Goal: Transaction & Acquisition: Purchase product/service

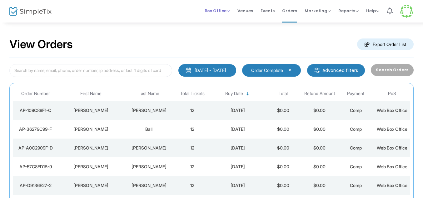
click at [216, 12] on span "Box Office" at bounding box center [217, 11] width 25 height 6
click at [217, 21] on li "Sell Tickets" at bounding box center [227, 21] width 45 height 12
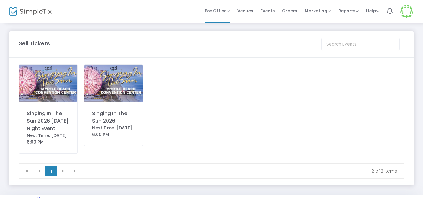
click at [105, 88] on img at bounding box center [113, 83] width 58 height 37
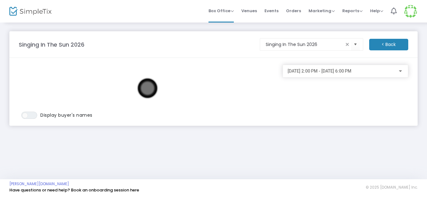
click at [301, 72] on span "4/25/2026 @ 2:00 PM - 4/25/2026 @ 6:00 PM" at bounding box center [319, 70] width 64 height 5
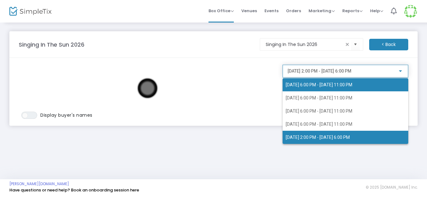
click at [301, 80] on span "4/21/2026 @ 6:00 PM - 4/21/2026 @ 11:00 PM" at bounding box center [345, 84] width 119 height 13
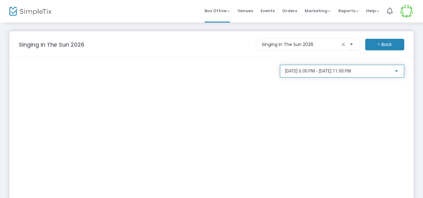
click at [316, 71] on span "4/21/2026 @ 6:00 PM - 4/21/2026 @ 11:00 PM" at bounding box center [318, 70] width 66 height 5
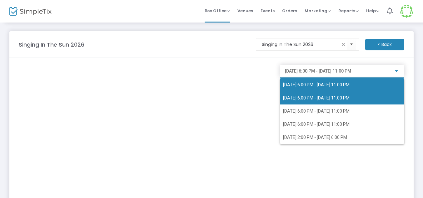
click at [307, 96] on span "4/22/2026 @ 6:00 PM - 4/22/2026 @ 11:00 PM" at bounding box center [316, 97] width 67 height 5
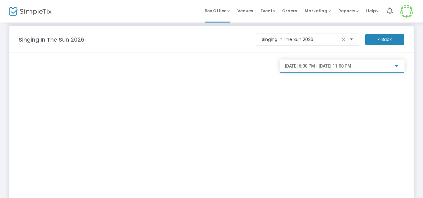
scroll to position [4, 0]
click at [351, 66] on span "4/22/2026 @ 6:00 PM - 4/22/2026 @ 11:00 PM" at bounding box center [318, 66] width 66 height 5
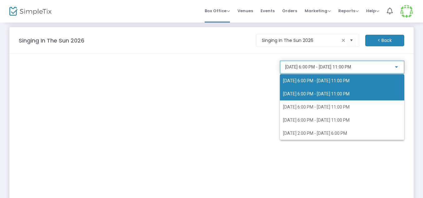
click at [350, 81] on span "4/21/2026 @ 6:00 PM - 4/21/2026 @ 11:00 PM" at bounding box center [316, 80] width 67 height 5
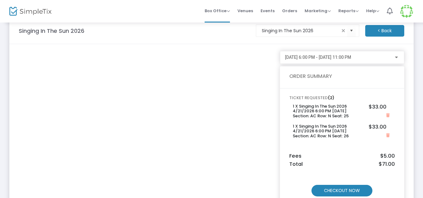
scroll to position [0, 0]
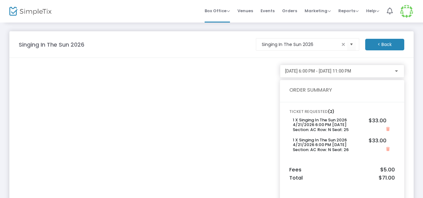
click at [306, 68] on div "4/21/2026 @ 6:00 PM - 4/21/2026 @ 11:00 PM" at bounding box center [342, 70] width 114 height 12
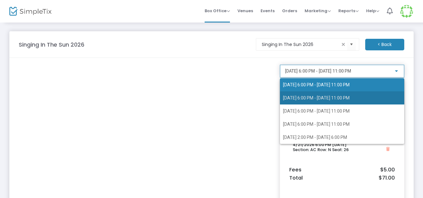
click at [306, 97] on span "4/22/2026 @ 6:00 PM - 4/22/2026 @ 11:00 PM" at bounding box center [316, 97] width 67 height 5
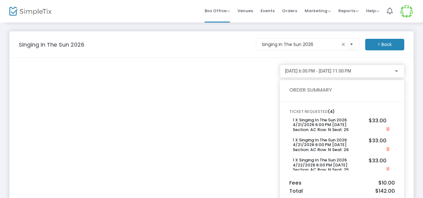
click at [322, 68] on span "4/22/2026 @ 6:00 PM - 4/22/2026 @ 11:00 PM" at bounding box center [318, 70] width 66 height 5
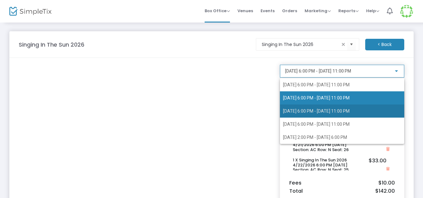
click at [317, 106] on span "4/23/2026 @ 6:00 PM - 4/23/2026 @ 11:00 PM" at bounding box center [342, 110] width 118 height 13
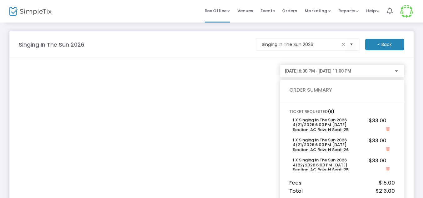
click at [347, 69] on span "4/23/2026 @ 6:00 PM - 4/23/2026 @ 11:00 PM" at bounding box center [318, 70] width 66 height 5
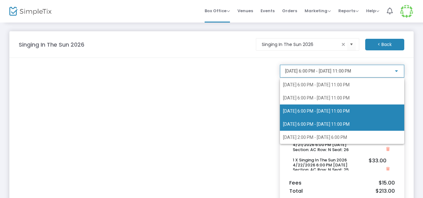
click at [325, 120] on span "4/24/2026 @ 6:00 PM - 4/24/2026 @ 11:00 PM" at bounding box center [342, 123] width 118 height 13
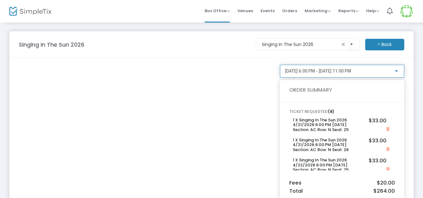
click at [327, 69] on span "4/24/2026 @ 6:00 PM - 4/24/2026 @ 11:00 PM" at bounding box center [318, 70] width 66 height 5
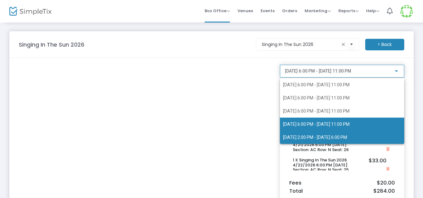
click at [332, 133] on span "4/25/2026 @ 2:00 PM - 4/25/2026 @ 6:00 PM" at bounding box center [342, 137] width 118 height 13
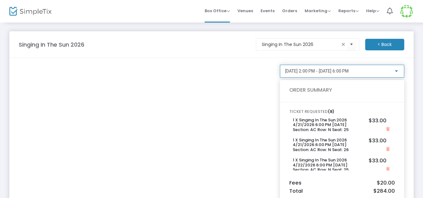
scroll to position [137, 0]
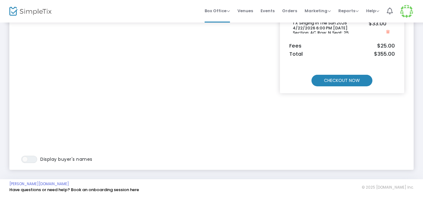
click at [343, 83] on m-button "CHECKOUT NOW" at bounding box center [342, 81] width 61 height 12
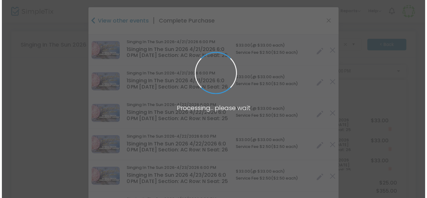
scroll to position [0, 0]
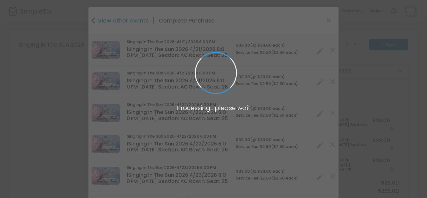
type input "North Carolina"
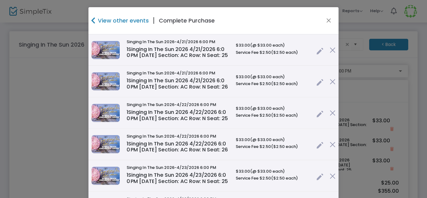
scroll to position [346, 0]
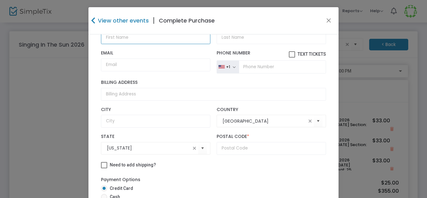
click at [123, 44] on input "text" at bounding box center [155, 37] width 109 height 13
type input "Faith"
type input "Hatton"
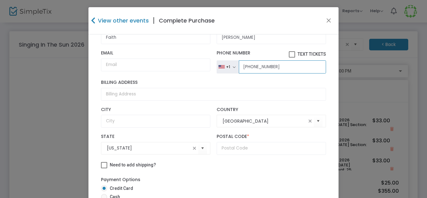
type input "(606) 493-5206"
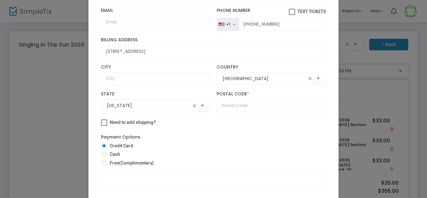
scroll to position [45, 0]
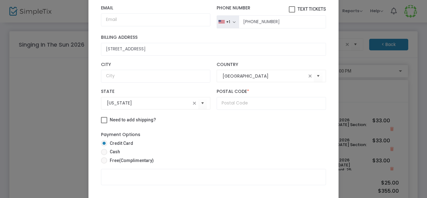
click at [182, 58] on div "855 Manse Road Billing Address" at bounding box center [213, 45] width 231 height 27
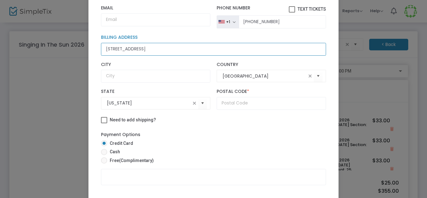
click at [180, 56] on input "855 Manse Road" at bounding box center [213, 49] width 225 height 13
drag, startPoint x: 167, startPoint y: 101, endPoint x: 82, endPoint y: 96, distance: 84.8
click at [82, 96] on ngb-modal-window "View other events | Complete Purchase Singing In The Sun 2026 -4/21/2026 6:00 P…" at bounding box center [213, 99] width 427 height 198
type input "855 Manse Road"
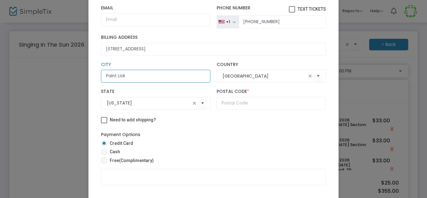
type input "Paint Lick"
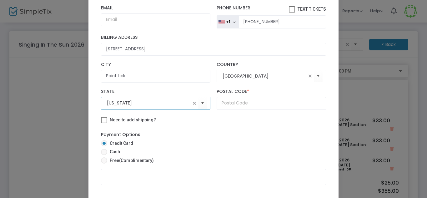
type input "Kentucky"
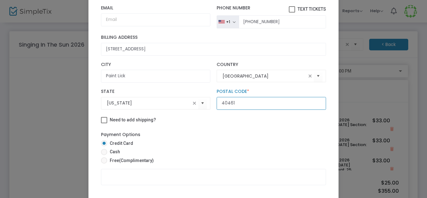
type input "40461"
click at [127, 159] on span "(Complimentary)" at bounding box center [136, 160] width 35 height 5
click at [104, 163] on input "Free (Complimentary)" at bounding box center [104, 163] width 0 height 0
radio input "true"
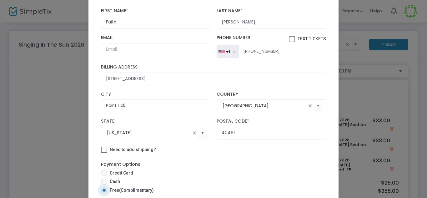
scroll to position [74, 0]
